Goal: Information Seeking & Learning: Check status

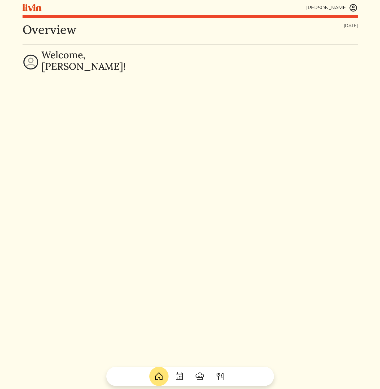
click at [354, 9] on img at bounding box center [353, 7] width 9 height 9
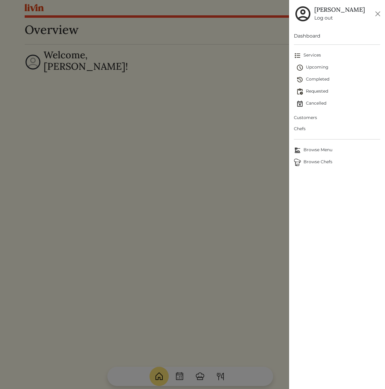
click at [307, 119] on span "Customers" at bounding box center [337, 118] width 86 height 6
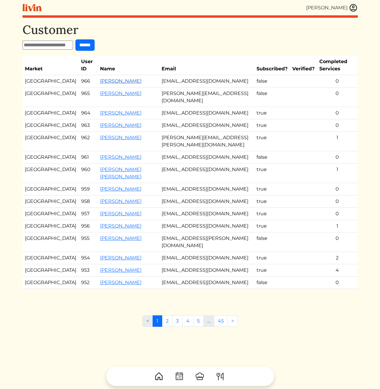
click at [100, 81] on link "[PERSON_NAME]" at bounding box center [121, 81] width 42 height 6
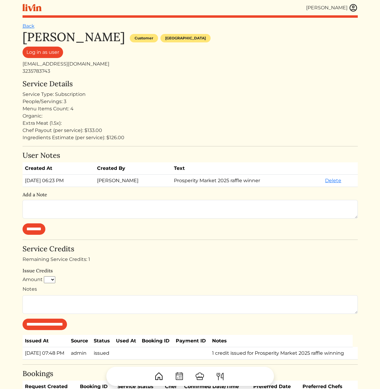
click at [122, 125] on div "Extra Meat (1.5x):" at bounding box center [191, 123] width 336 height 7
drag, startPoint x: 22, startPoint y: 131, endPoint x: 126, endPoint y: 137, distance: 104.3
click at [126, 137] on div "[PERSON_NAME] [PERSON_NAME] Log out Dashboard Services Upcoming Completed Reque…" at bounding box center [190, 211] width 343 height 422
copy div "Chef Payout (per service): $133.00 Ingredients Estimate (per service): $126.00"
drag, startPoint x: 180, startPoint y: 236, endPoint x: 164, endPoint y: 239, distance: 15.9
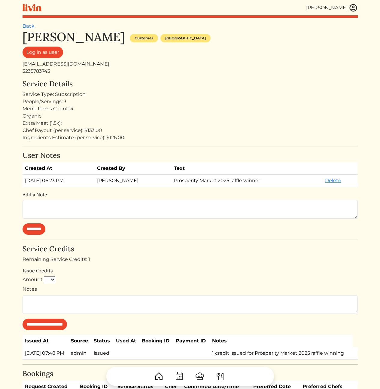
click at [164, 239] on div "[PERSON_NAME] Customer [GEOGRAPHIC_DATA] Log in as user [EMAIL_ADDRESS][DOMAIN_…" at bounding box center [191, 211] width 336 height 363
click at [266, 101] on div "People/Servings: 3" at bounding box center [191, 101] width 336 height 7
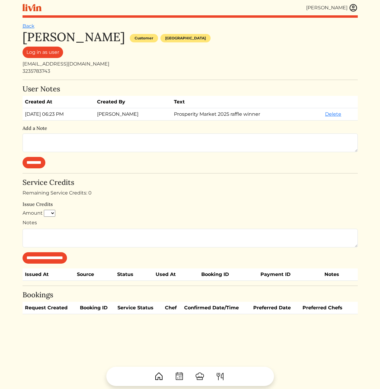
click at [329, 48] on div "Log in as user" at bounding box center [191, 54] width 336 height 14
click at [352, 8] on img at bounding box center [353, 7] width 9 height 9
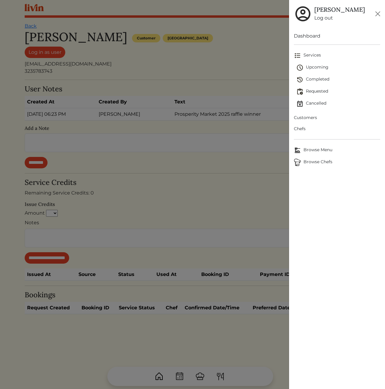
click at [308, 118] on span "Customers" at bounding box center [337, 118] width 86 height 6
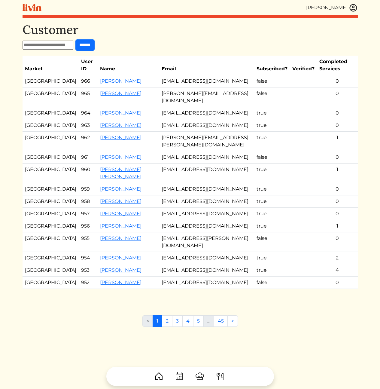
click at [66, 45] on input "text" at bounding box center [48, 45] width 51 height 9
type input "*********"
click at [75, 39] on input "******" at bounding box center [84, 44] width 19 height 11
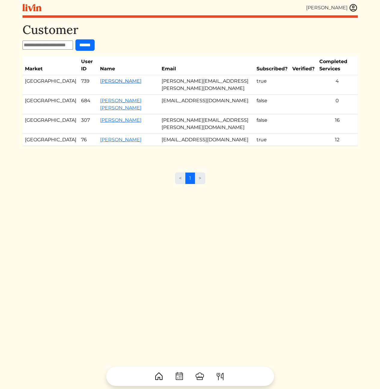
click at [100, 78] on link "[PERSON_NAME]" at bounding box center [121, 81] width 42 height 6
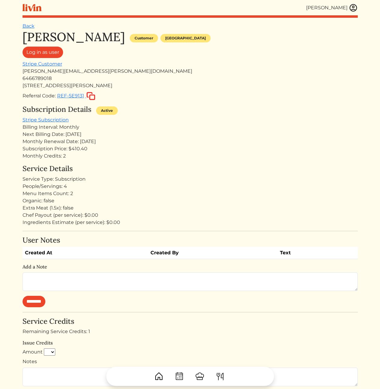
scroll to position [52, 0]
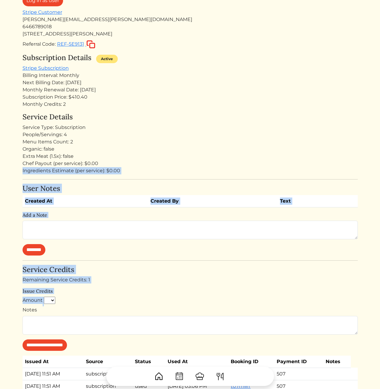
drag, startPoint x: 188, startPoint y: 183, endPoint x: 182, endPoint y: 160, distance: 23.1
click at [183, 164] on div "[PERSON_NAME] Customer [GEOGRAPHIC_DATA] Log in as user Stripe Customer [PERSON…" at bounding box center [191, 281] width 336 height 607
click at [182, 160] on div "Chef Payout (per service): $0.00" at bounding box center [191, 163] width 336 height 7
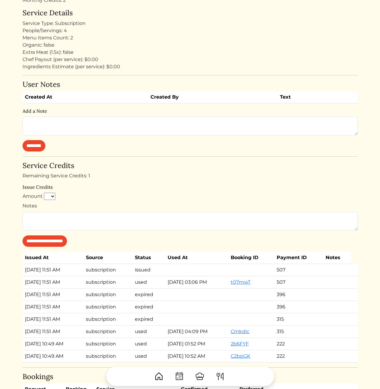
scroll to position [187, 0]
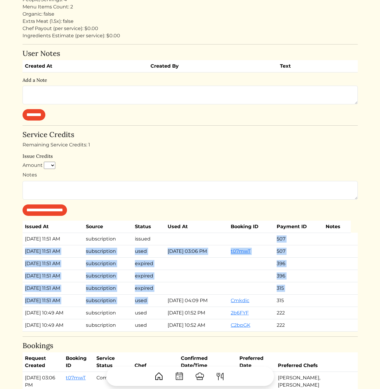
drag, startPoint x: 170, startPoint y: 300, endPoint x: 138, endPoint y: 242, distance: 66.1
click at [142, 244] on tbody "Jun 19, 2025, 11:51 AM subscription issued 507 Jun 19, 2025, 11:51 AM subscript…" at bounding box center [191, 282] width 336 height 99
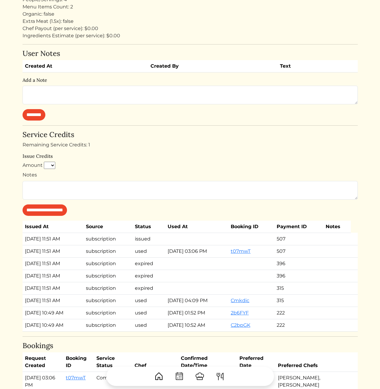
drag, startPoint x: 129, startPoint y: 243, endPoint x: 125, endPoint y: 243, distance: 4.2
click at [129, 243] on td "subscription" at bounding box center [108, 239] width 49 height 12
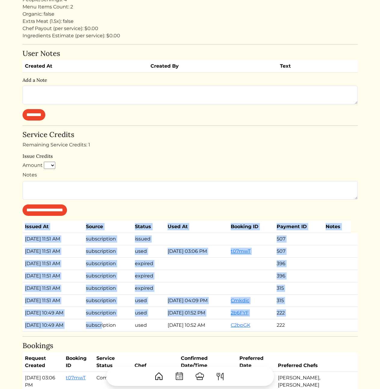
drag, startPoint x: 23, startPoint y: 240, endPoint x: 116, endPoint y: 325, distance: 126.7
click at [113, 326] on div "[PERSON_NAME] [PERSON_NAME] Log out Dashboard Services Upcoming Completed Reque…" at bounding box center [190, 146] width 343 height 666
click at [164, 317] on td "used" at bounding box center [149, 313] width 33 height 12
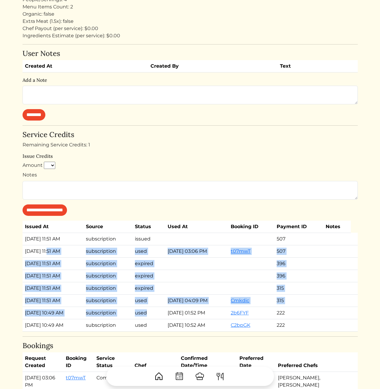
drag, startPoint x: 162, startPoint y: 316, endPoint x: 29, endPoint y: 252, distance: 147.0
click at [39, 251] on tbody "Jun 19, 2025, 11:51 AM subscription issued 507 Jun 19, 2025, 11:51 AM subscript…" at bounding box center [191, 282] width 336 height 99
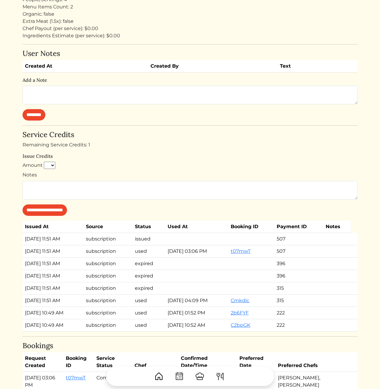
click at [29, 252] on td "Jun 19, 2025, 11:51 AM" at bounding box center [53, 251] width 61 height 12
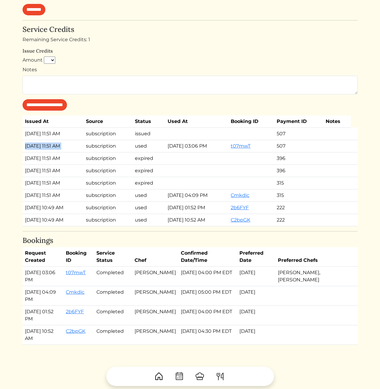
scroll to position [323, 0]
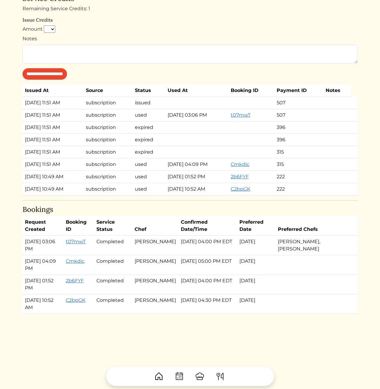
click at [32, 268] on td "Apr 22, 2025, 04:09 PM" at bounding box center [43, 265] width 41 height 20
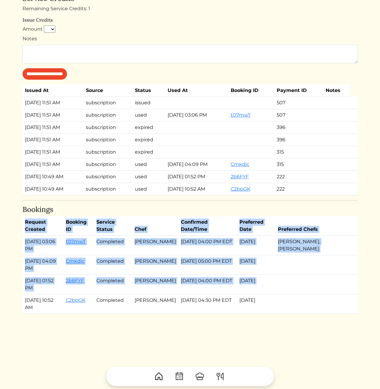
drag, startPoint x: 24, startPoint y: 226, endPoint x: 63, endPoint y: 296, distance: 80.1
click at [62, 294] on div "[PERSON_NAME] [PERSON_NAME] Log out Dashboard Services Upcoming Completed Reque…" at bounding box center [190, 10] width 343 height 666
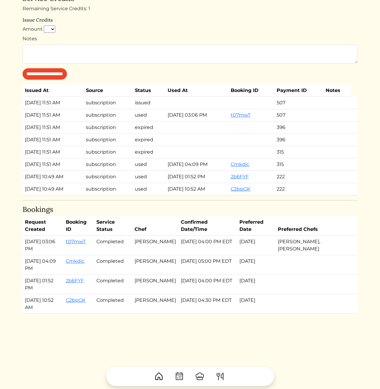
drag, startPoint x: 193, startPoint y: 313, endPoint x: 150, endPoint y: 211, distance: 110.4
click at [150, 211] on div "Back Justin Alexander Customer Atlanta Log in as user Stripe Customer justin.h.…" at bounding box center [191, 33] width 336 height 666
click at [150, 211] on h4 "Bookings" at bounding box center [191, 209] width 336 height 9
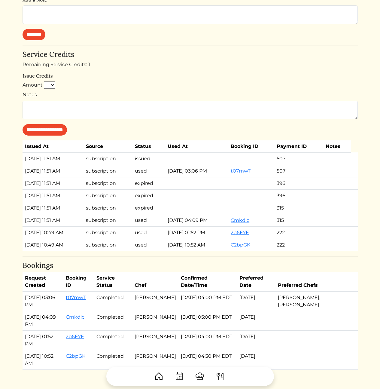
scroll to position [236, 0]
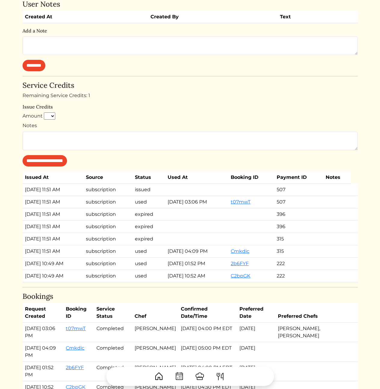
click at [202, 202] on td "Jun 24, 2025, 03:06 PM" at bounding box center [196, 202] width 63 height 12
click at [205, 202] on td "Jun 24, 2025, 03:06 PM" at bounding box center [196, 202] width 63 height 12
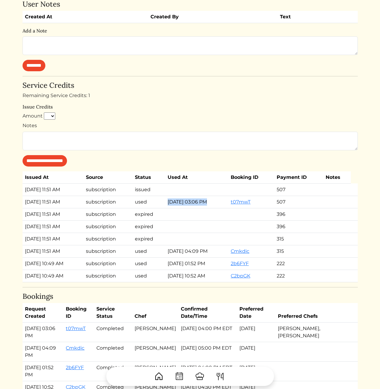
click at [205, 202] on td "Jun 24, 2025, 03:06 PM" at bounding box center [196, 202] width 63 height 12
click at [213, 209] on td at bounding box center [196, 214] width 63 height 12
click at [193, 99] on div "Remaining Service Credits: 1" at bounding box center [191, 95] width 336 height 7
